Goal: Find specific page/section: Find specific page/section

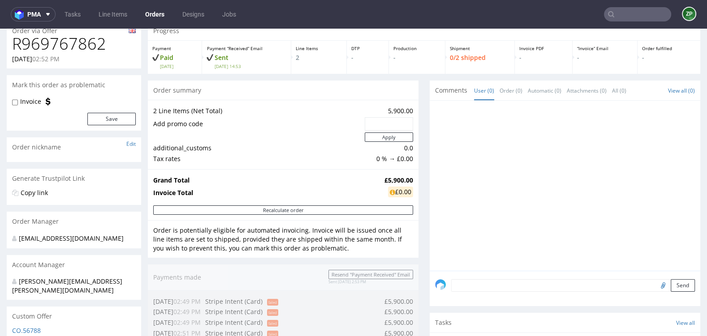
scroll to position [33, 0]
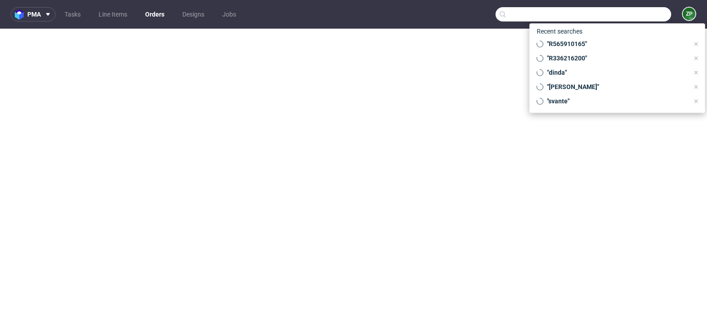
click at [639, 18] on input "text" at bounding box center [583, 14] width 176 height 14
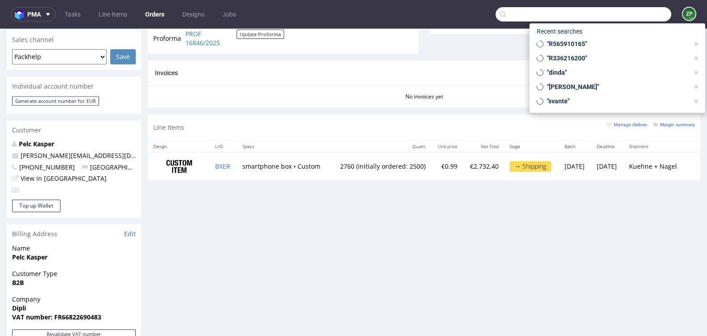
scroll to position [290, 0]
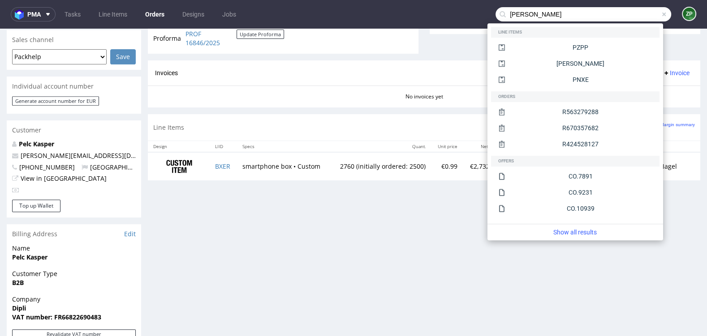
type input "[PERSON_NAME]"
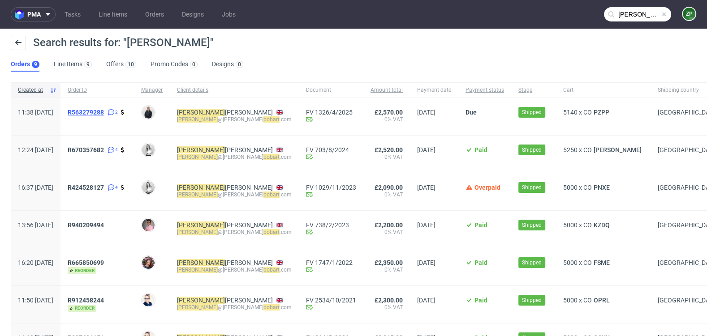
click at [104, 109] on span "R563279288" at bounding box center [86, 112] width 36 height 7
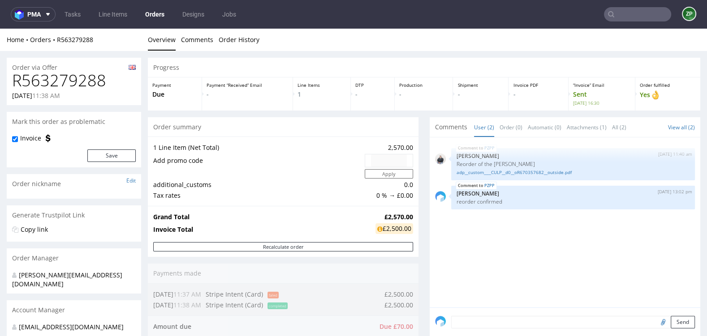
type input "[PERSON_NAME]"
